Goal: Information Seeking & Learning: Get advice/opinions

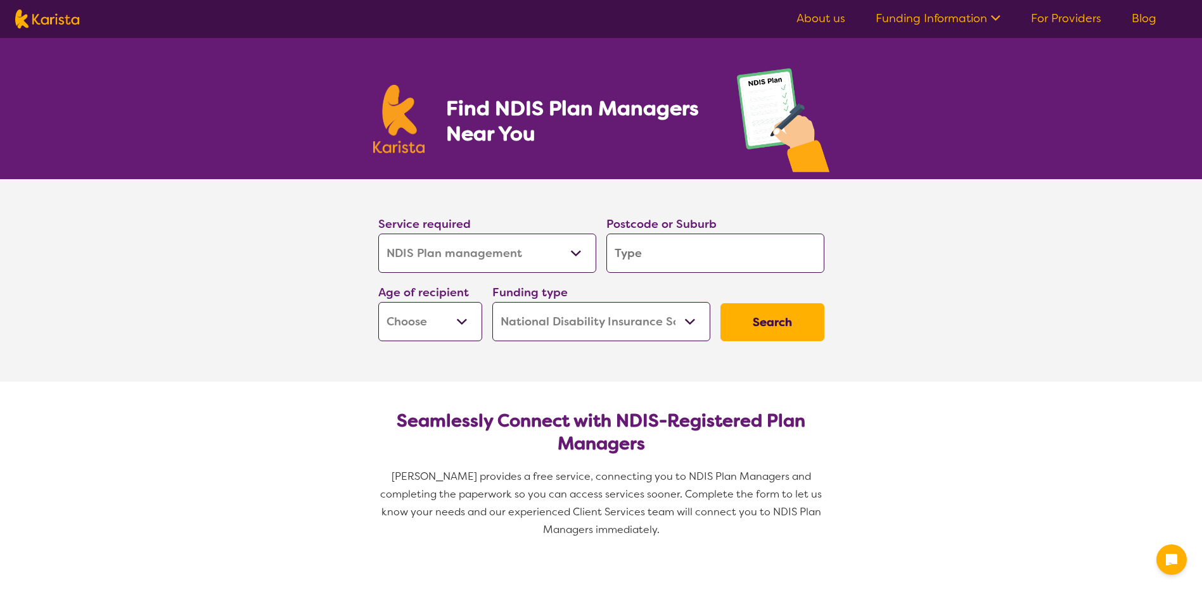
select select "NDIS Plan management"
select select "NDIS"
select select "NDIS Plan management"
select select "NDIS"
select select "NDIS Plan management"
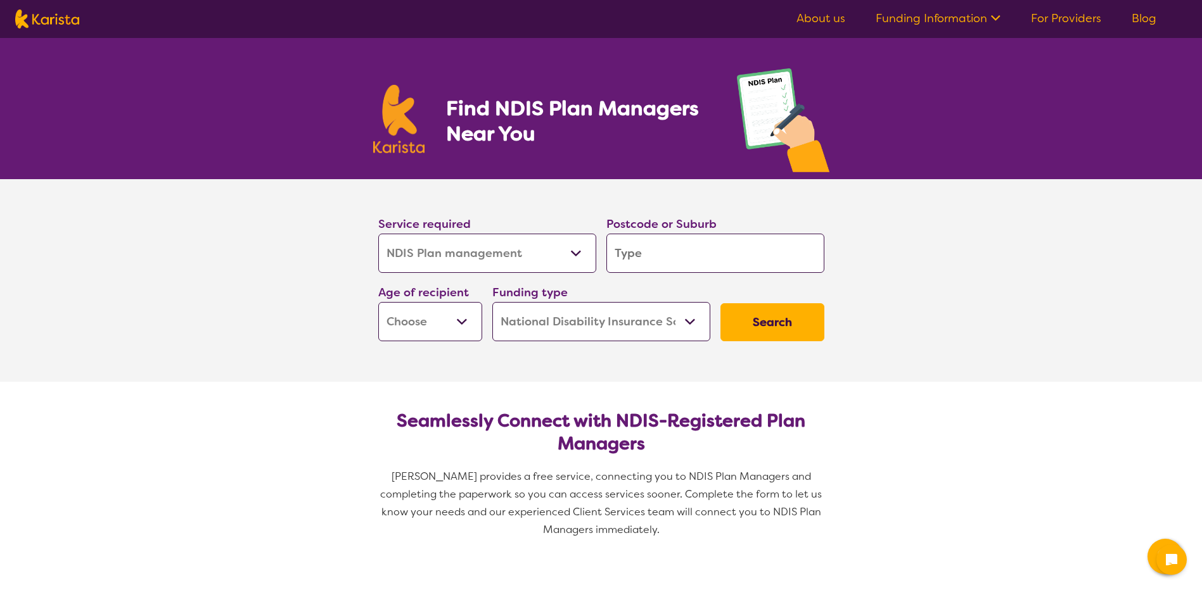
select select "NDIS"
select select "NDIS Plan management"
select select "NDIS"
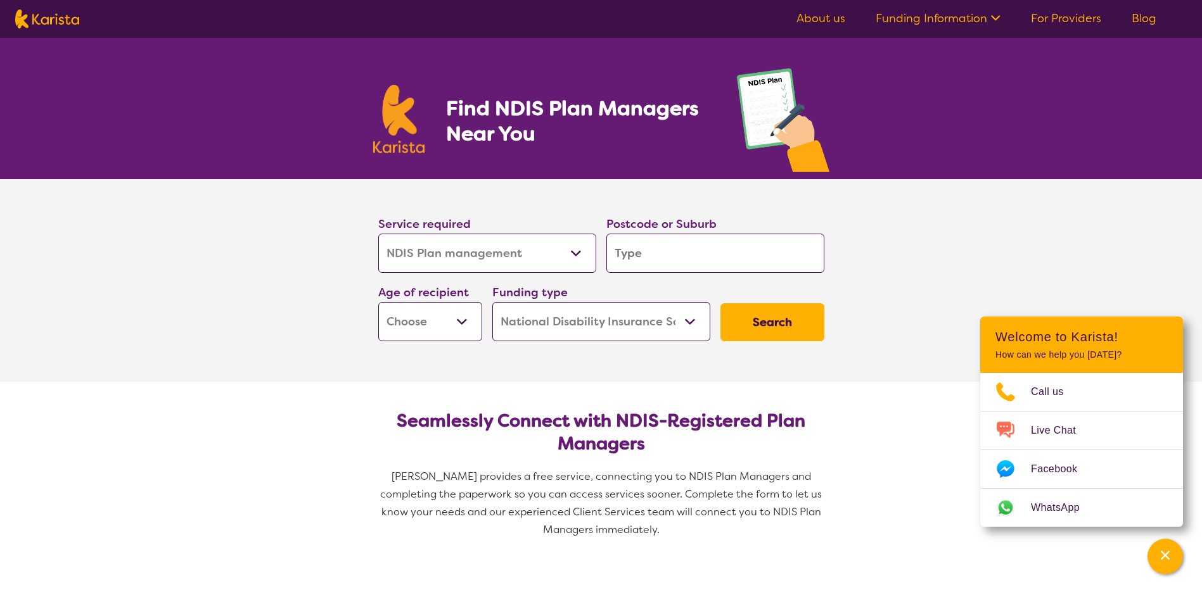
click at [713, 251] on input "search" at bounding box center [715, 253] width 218 height 39
type input "4"
type input "40"
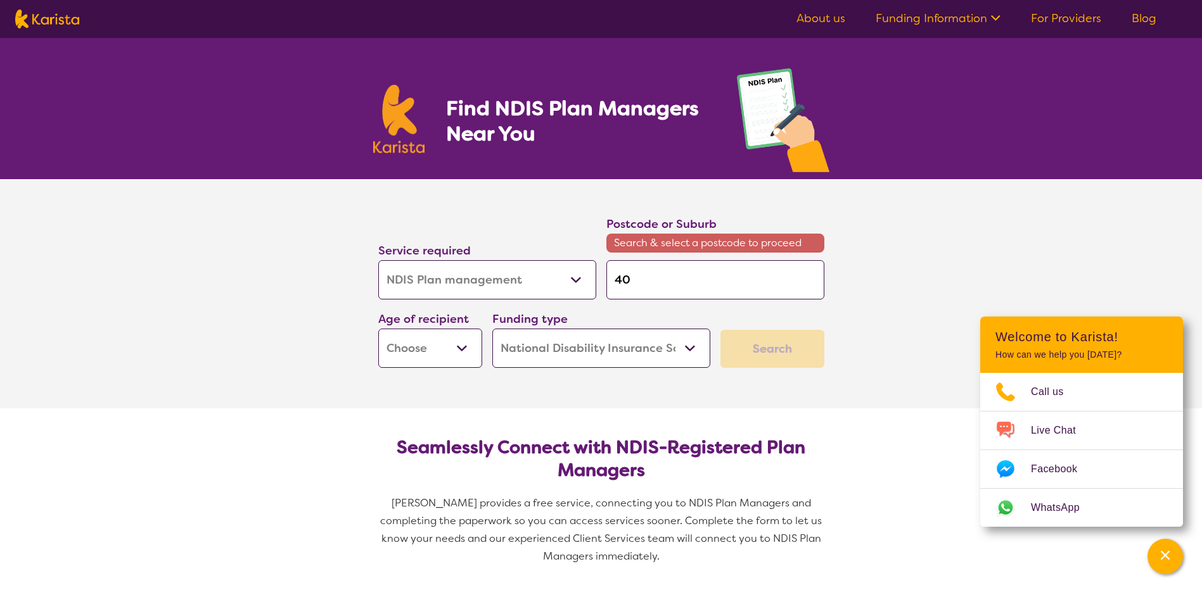
type input "406"
type input "4065"
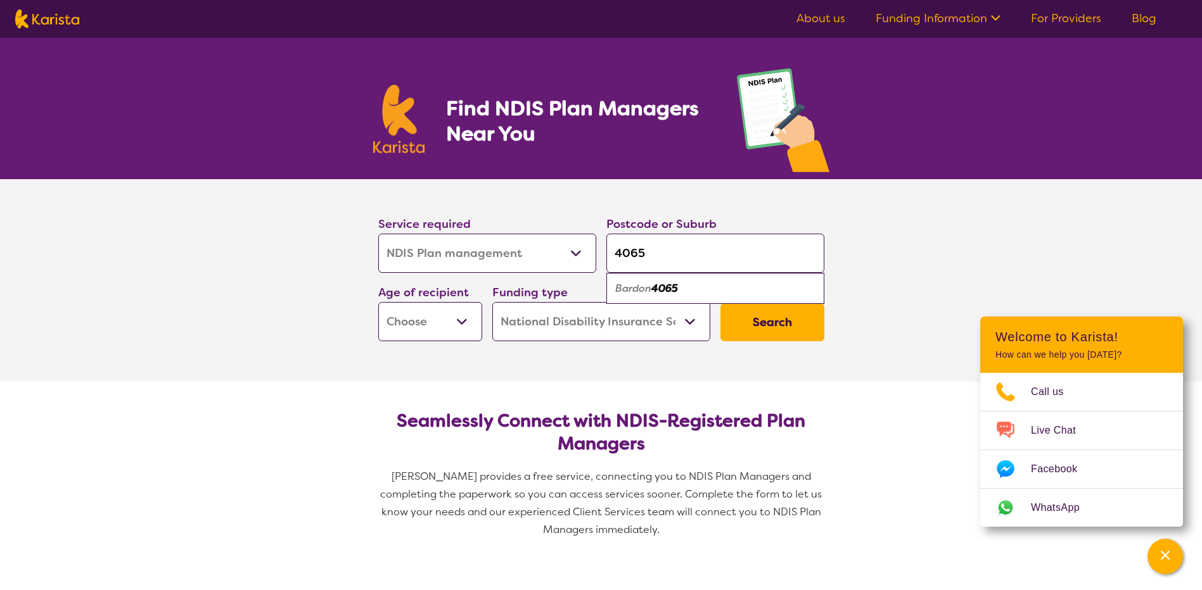
type input "4065"
click at [672, 286] on em "4065" at bounding box center [664, 288] width 27 height 13
click at [445, 315] on select "Early Childhood - 0 to 9 Child - 10 to 11 Adolescent - 12 to 17 Adult - 18 to 6…" at bounding box center [430, 321] width 104 height 39
select select "CH"
click at [378, 302] on select "Early Childhood - 0 to 9 Child - 10 to 11 Adolescent - 12 to 17 Adult - 18 to 6…" at bounding box center [430, 321] width 104 height 39
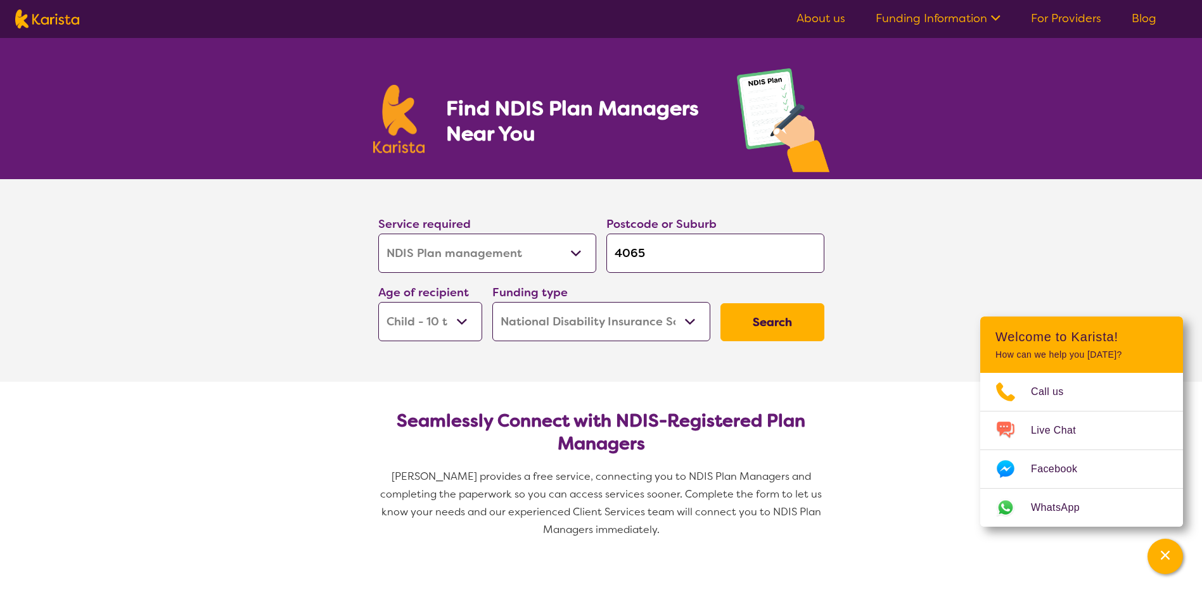
select select "CH"
click at [774, 325] on button "Search" at bounding box center [772, 322] width 104 height 38
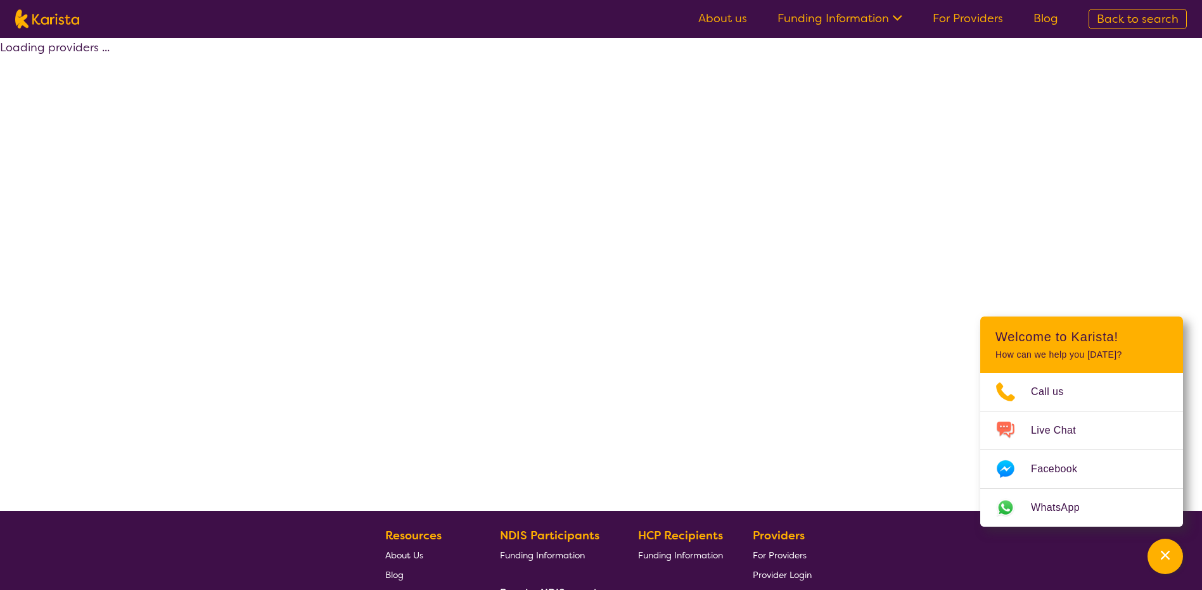
select select "by_score"
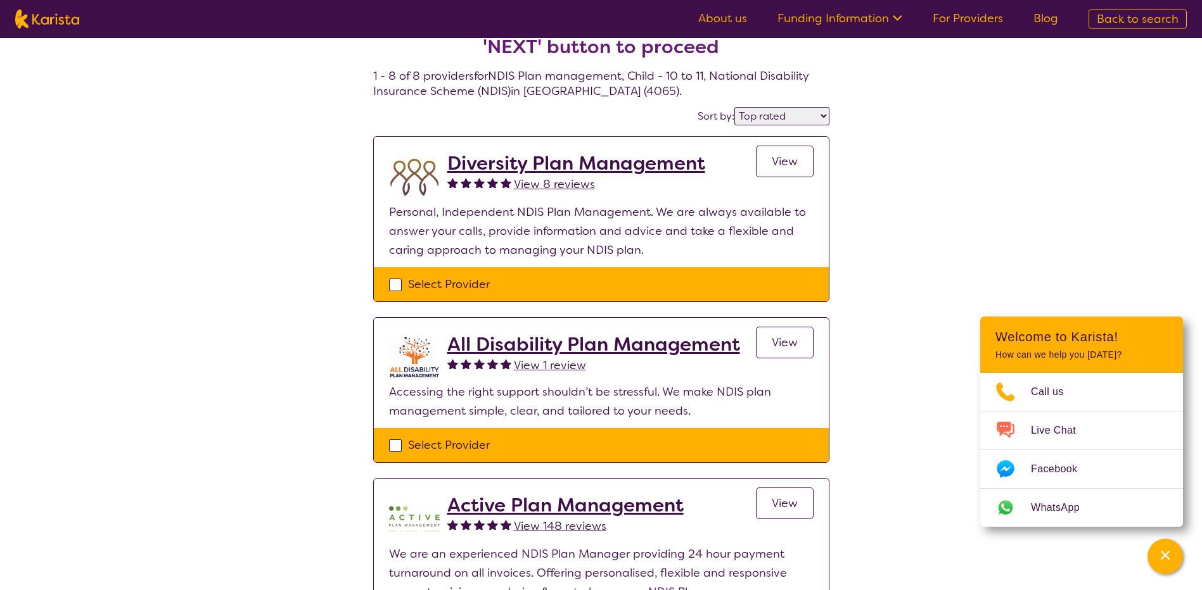
scroll to position [63, 0]
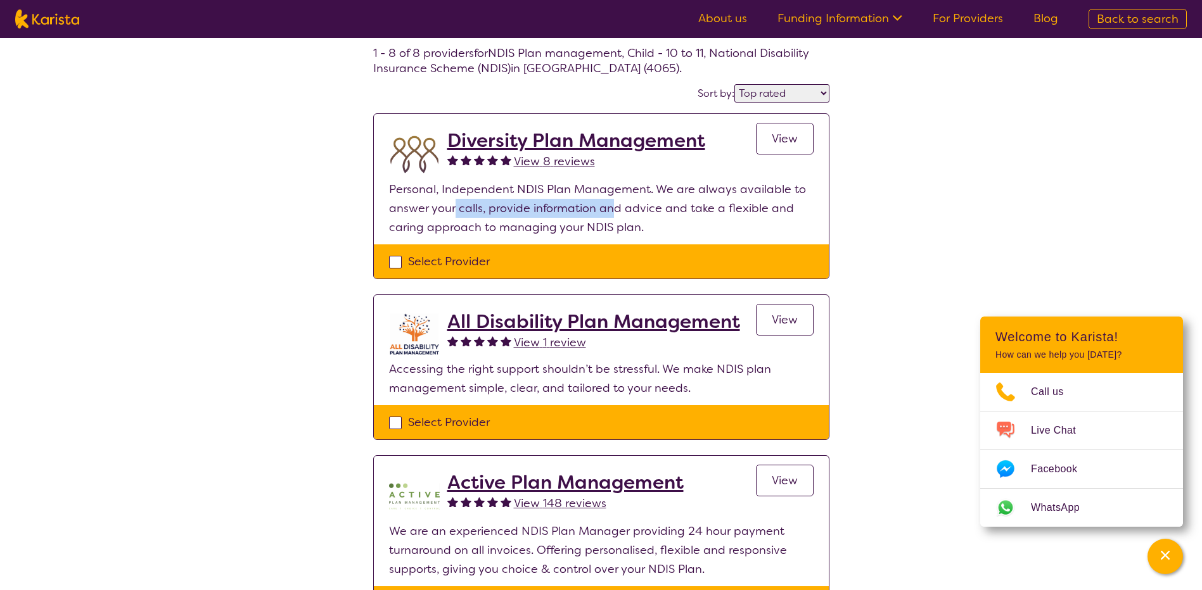
drag, startPoint x: 454, startPoint y: 207, endPoint x: 614, endPoint y: 217, distance: 160.0
click at [614, 217] on p "Personal, Independent NDIS Plan Management. We are always available to answer y…" at bounding box center [601, 208] width 424 height 57
drag, startPoint x: 614, startPoint y: 217, endPoint x: 521, endPoint y: 213, distance: 92.6
click at [521, 213] on p "Personal, Independent NDIS Plan Management. We are always available to answer y…" at bounding box center [601, 208] width 424 height 57
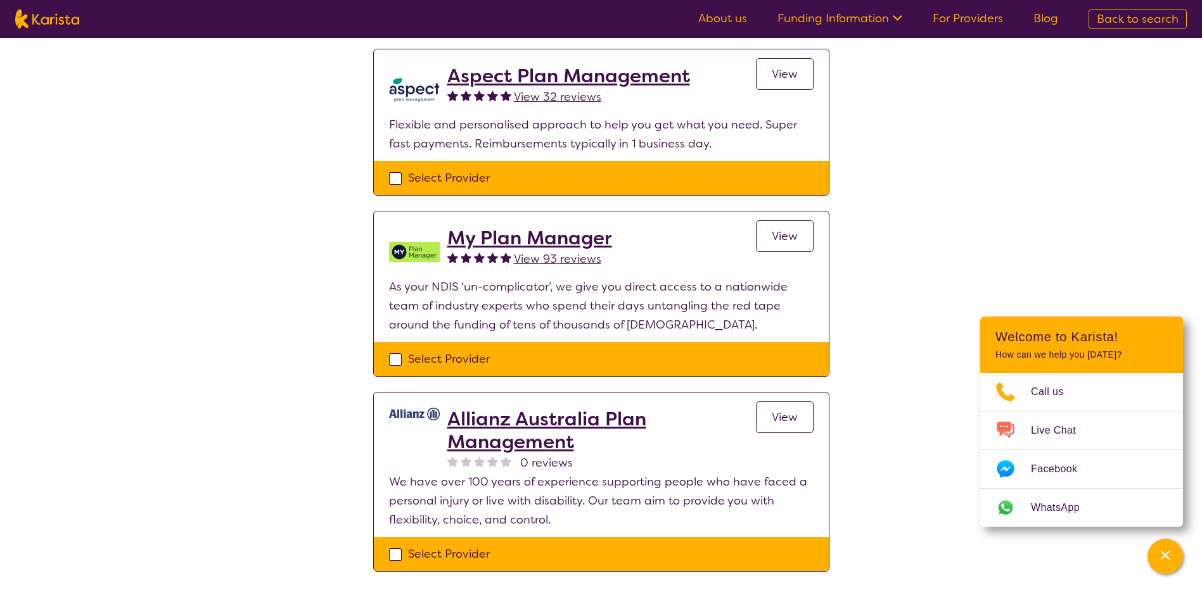
scroll to position [1077, 0]
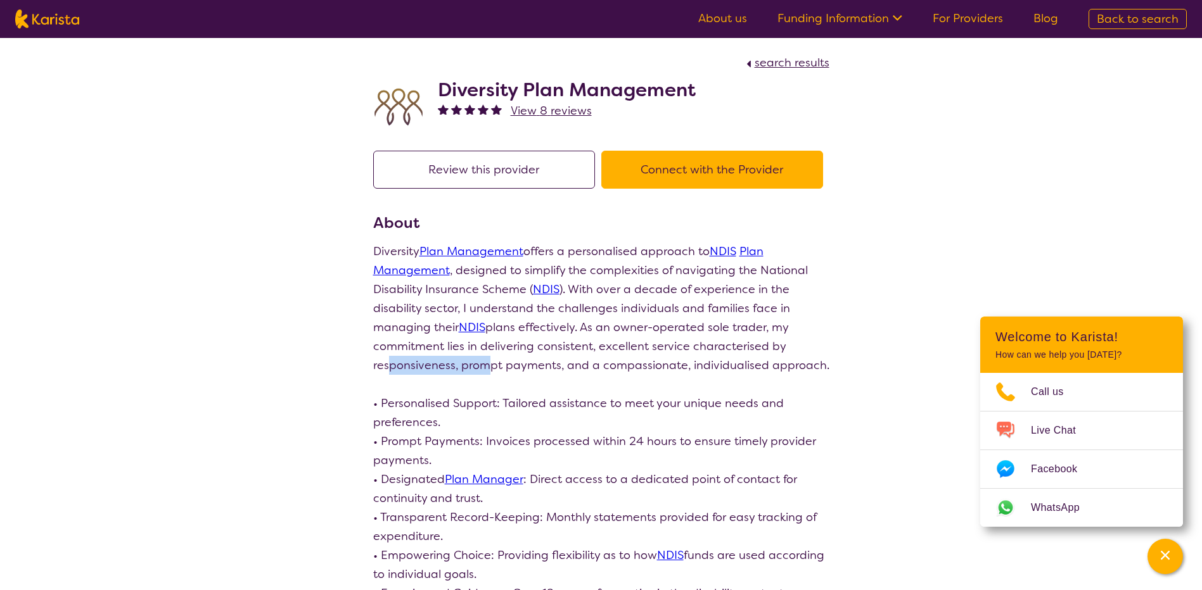
drag, startPoint x: 385, startPoint y: 359, endPoint x: 481, endPoint y: 366, distance: 95.9
click at [481, 366] on p "Diversity Plan Management offers a personalised approach to NDIS Plan Managemen…" at bounding box center [601, 479] width 456 height 475
drag, startPoint x: 481, startPoint y: 366, endPoint x: 400, endPoint y: 397, distance: 86.8
click at [400, 397] on p "Diversity Plan Management offers a personalised approach to NDIS Plan Managemen…" at bounding box center [601, 479] width 456 height 475
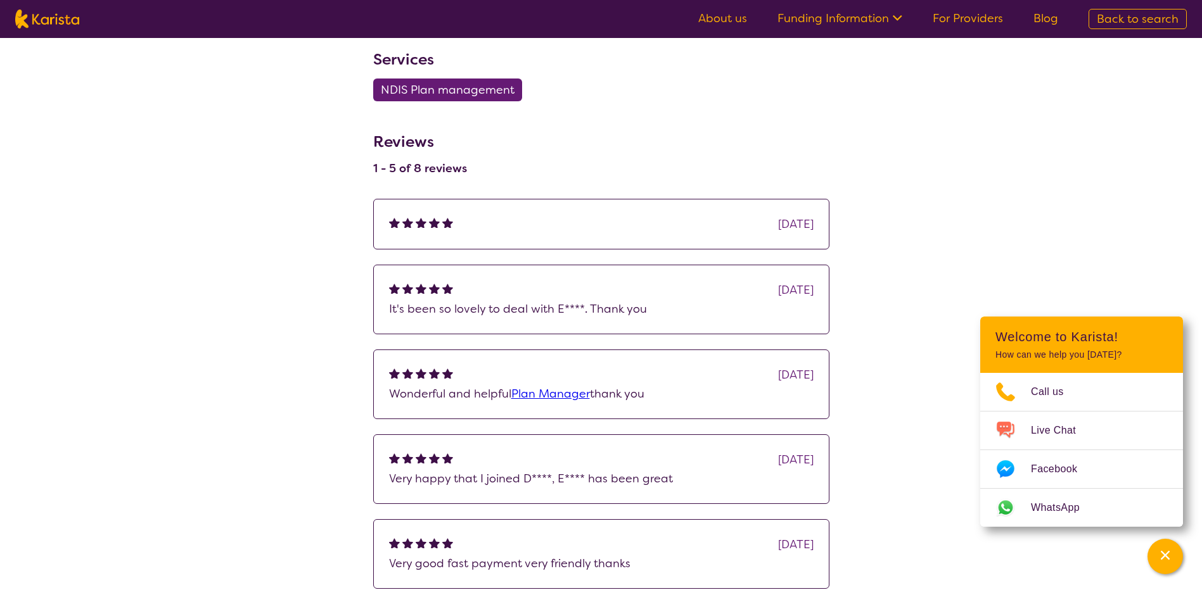
scroll to position [887, 0]
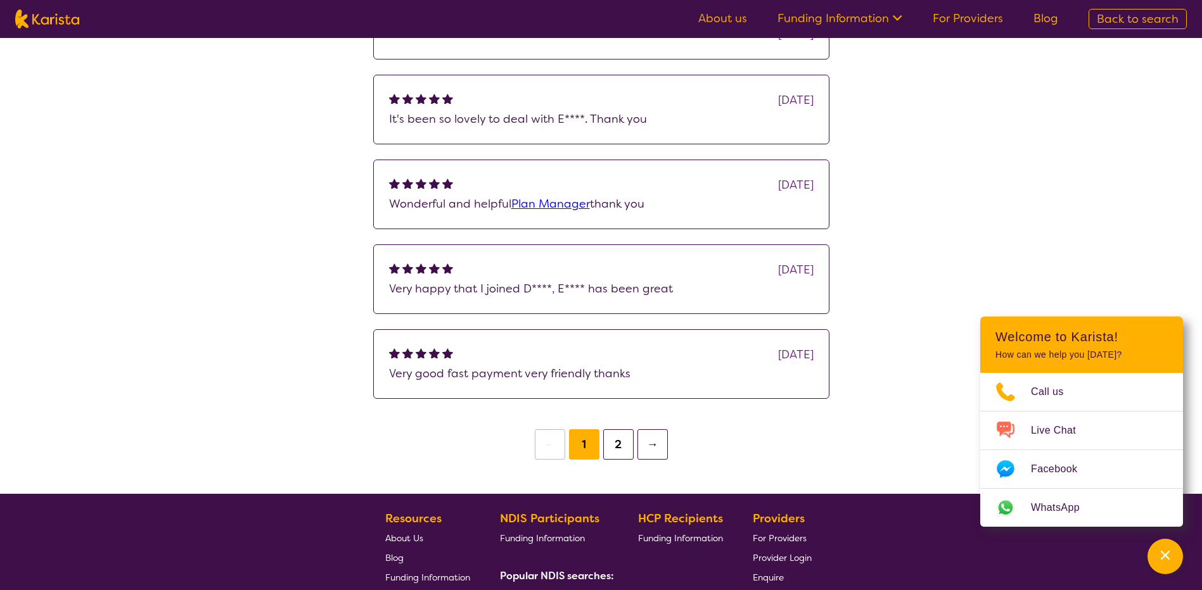
click at [613, 455] on button "2" at bounding box center [618, 444] width 30 height 30
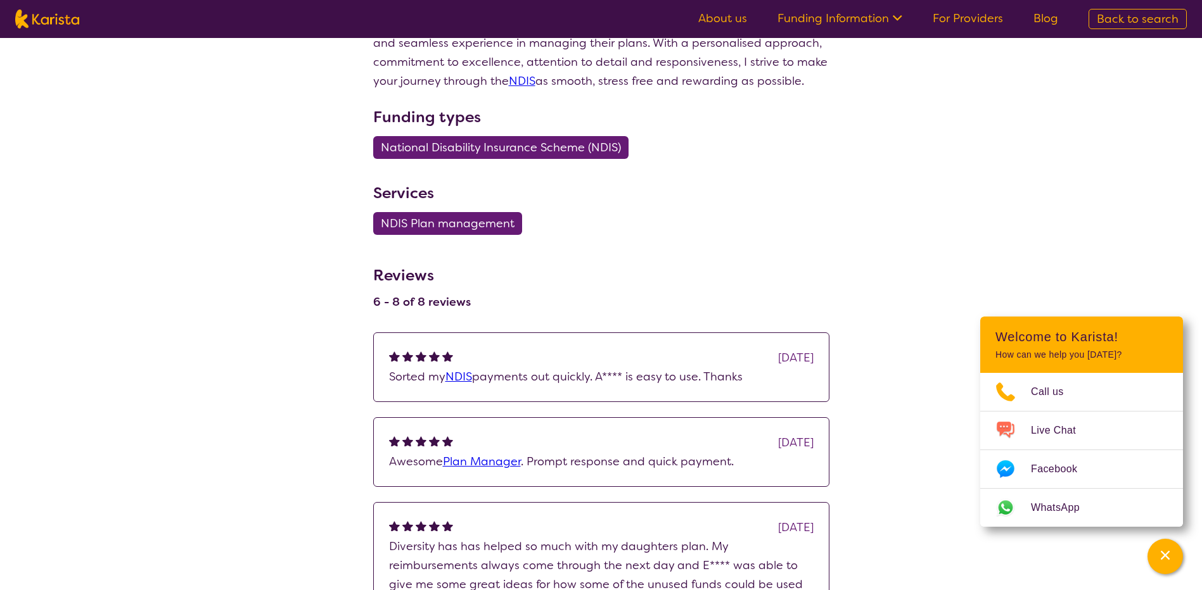
scroll to position [760, 0]
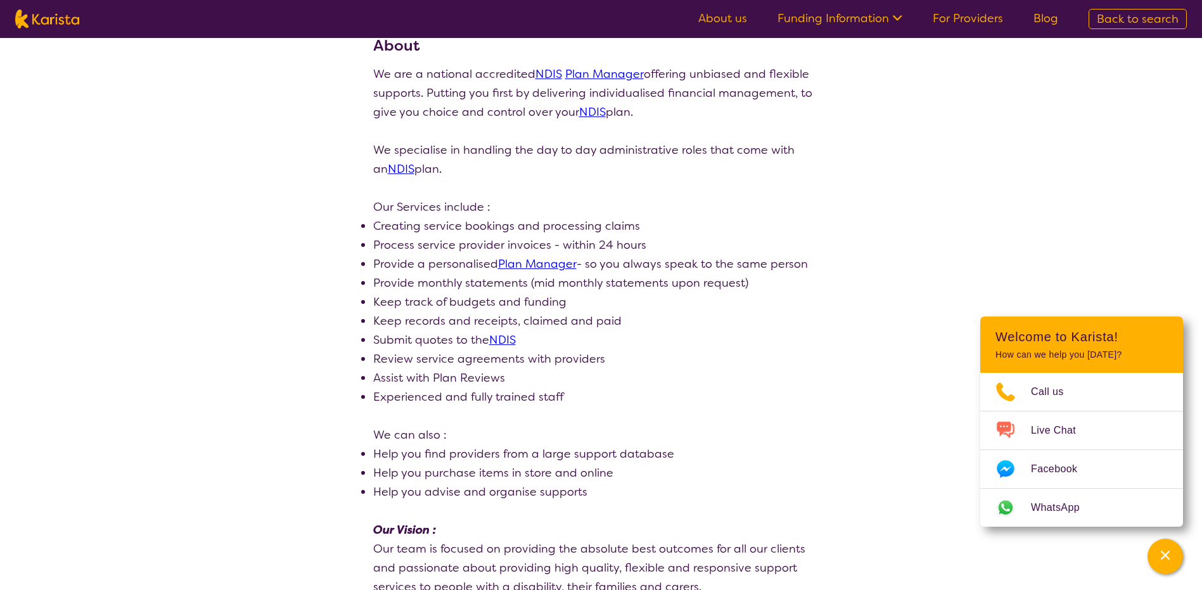
scroll to position [190, 0]
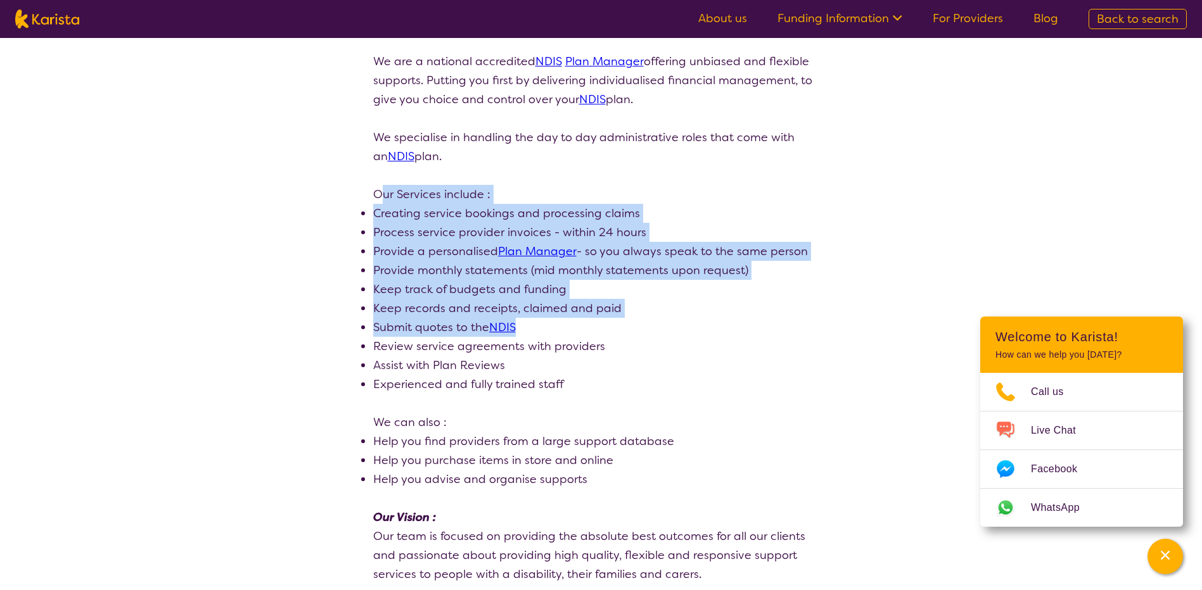
drag, startPoint x: 436, startPoint y: 205, endPoint x: 670, endPoint y: 328, distance: 264.9
click at [670, 328] on div "We are a national accredited NDIS Plan Manager offering unbiased and flexible s…" at bounding box center [601, 318] width 456 height 532
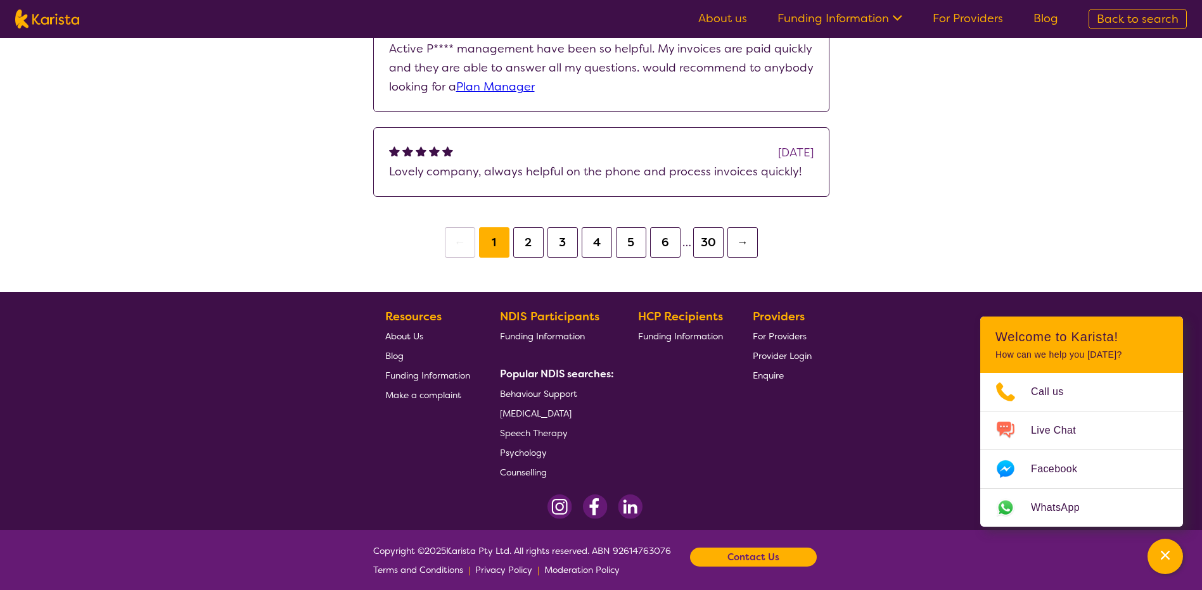
scroll to position [1267, 0]
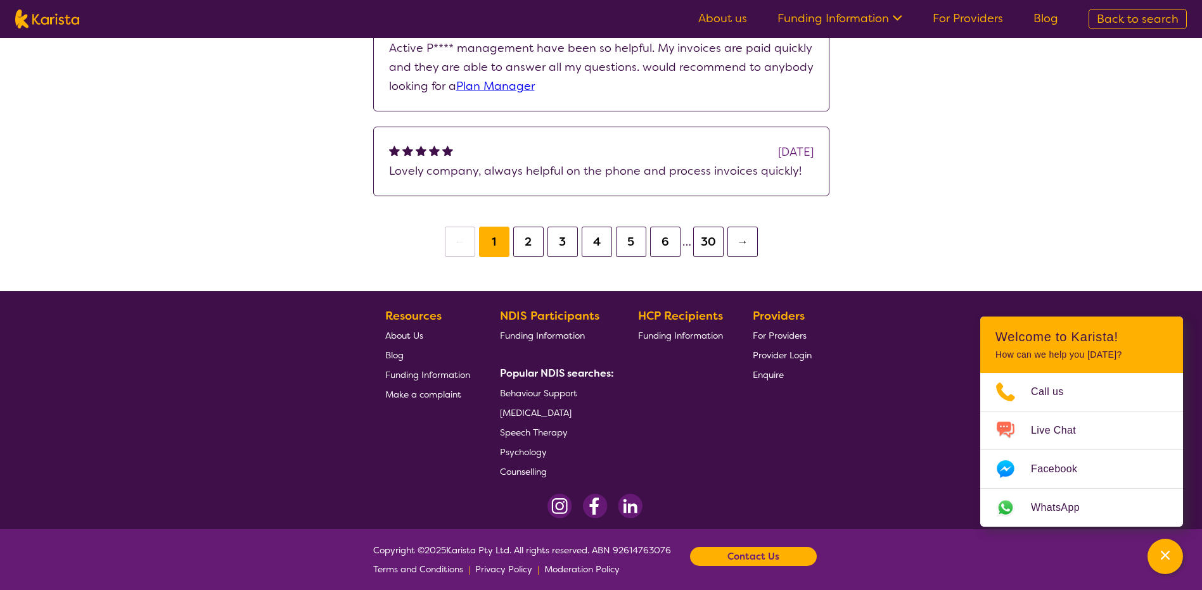
click at [704, 239] on button "30" at bounding box center [708, 242] width 30 height 30
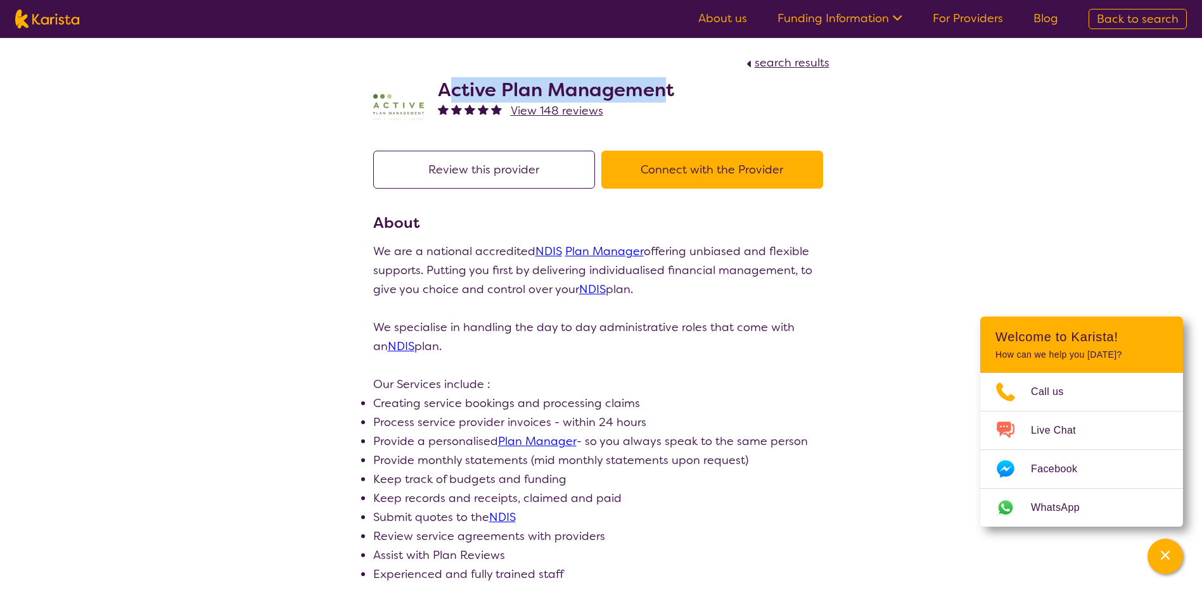
drag, startPoint x: 446, startPoint y: 83, endPoint x: 689, endPoint y: 89, distance: 243.3
click at [689, 89] on div "Active Plan Management View 148 reviews" at bounding box center [601, 103] width 456 height 63
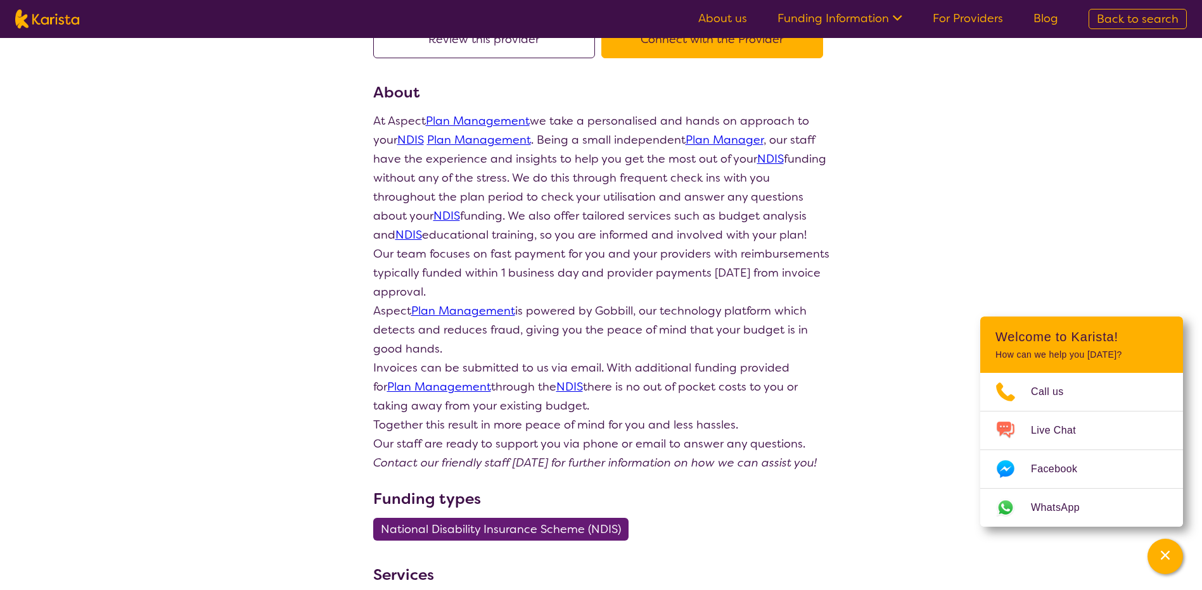
scroll to position [127, 0]
